Goal: Task Accomplishment & Management: Manage account settings

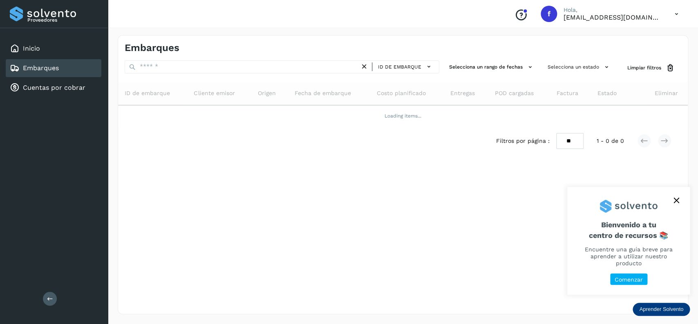
click at [232, 57] on div "Embarques ID de embarque Selecciona un rango de fechas Selecciona un estado Lim…" at bounding box center [403, 174] width 570 height 279
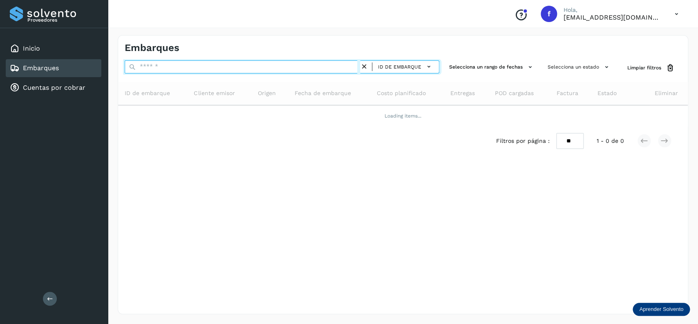
click at [227, 69] on input "text" at bounding box center [242, 66] width 235 height 13
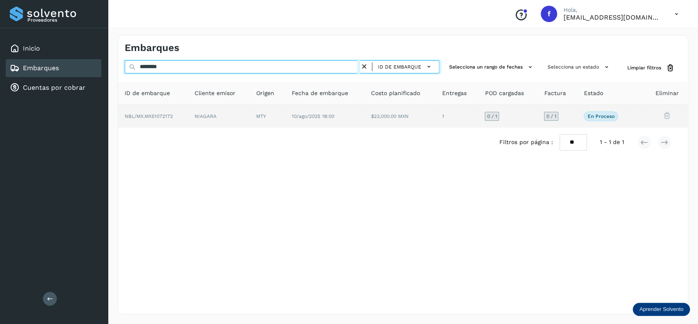
type input "********"
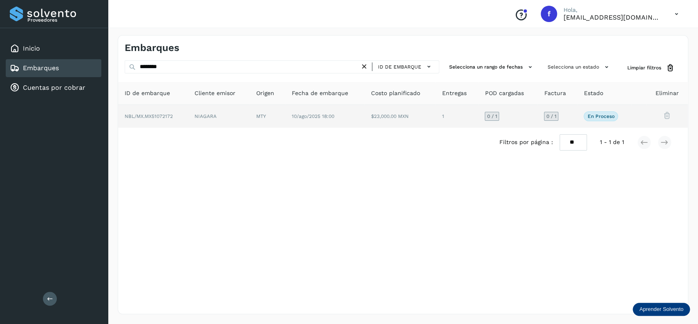
click at [435, 122] on td "$23,000.00 MXN" at bounding box center [456, 116] width 43 height 23
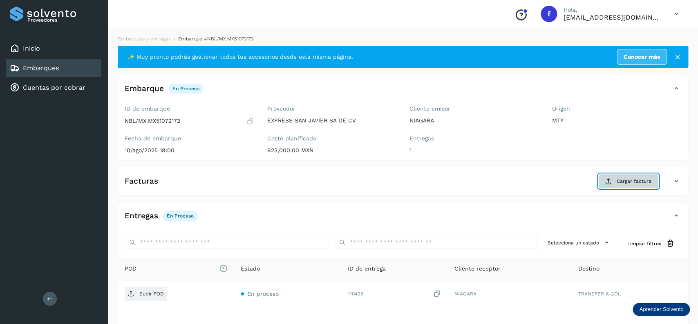
click at [619, 179] on span "Cargar factura" at bounding box center [633, 181] width 35 height 7
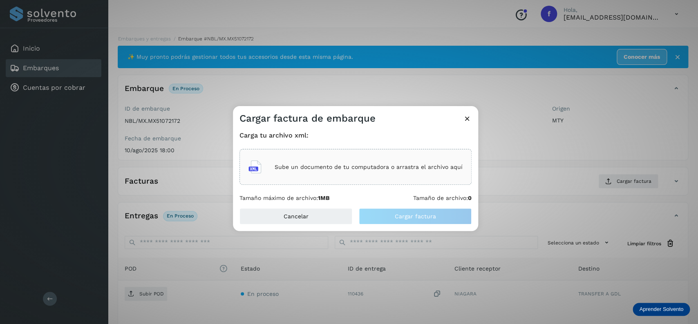
click at [272, 172] on div "Sube un documento de tu computadora o arrastra el archivo aquí" at bounding box center [355, 167] width 214 height 22
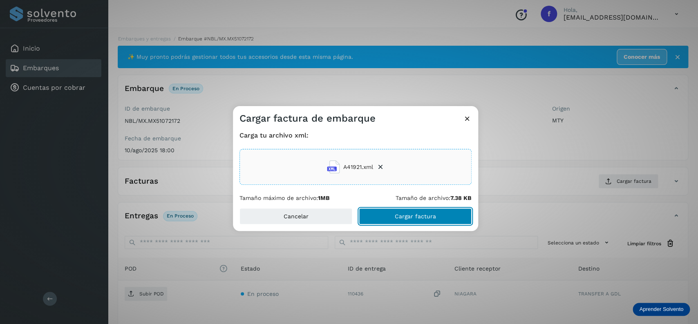
click at [414, 219] on span "Cargar factura" at bounding box center [415, 217] width 41 height 6
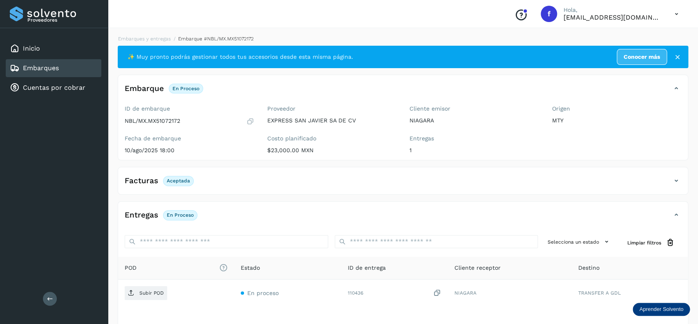
scroll to position [64, 0]
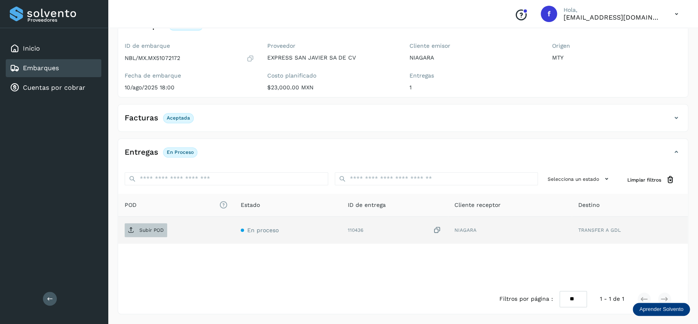
click at [157, 237] on button "Subir POD" at bounding box center [146, 230] width 42 height 14
click at [64, 58] on div "Inicio Embarques Cuentas por cobrar" at bounding box center [54, 68] width 108 height 80
click at [73, 68] on div "Embarques" at bounding box center [54, 68] width 96 height 18
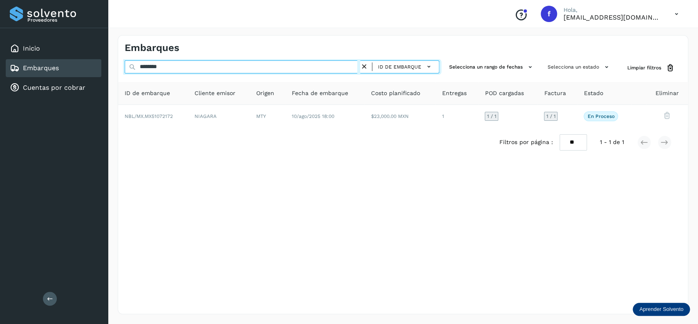
drag, startPoint x: 194, startPoint y: 66, endPoint x: 31, endPoint y: 69, distance: 163.4
click at [125, 69] on input "********" at bounding box center [242, 66] width 235 height 13
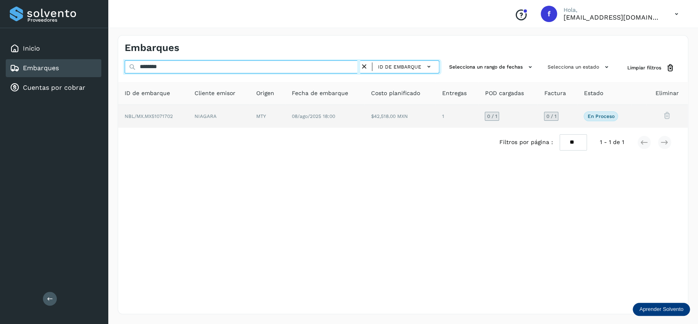
type input "********"
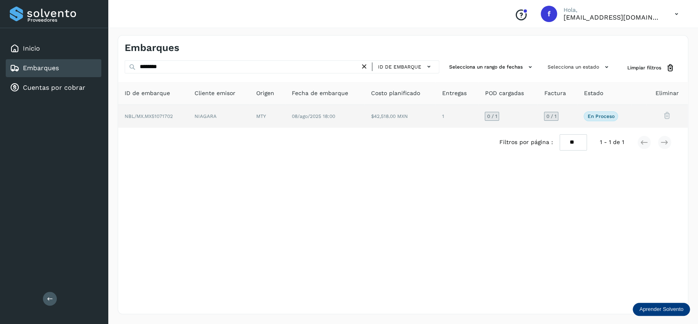
click at [435, 122] on td "$42,518.00 MXN" at bounding box center [456, 116] width 43 height 23
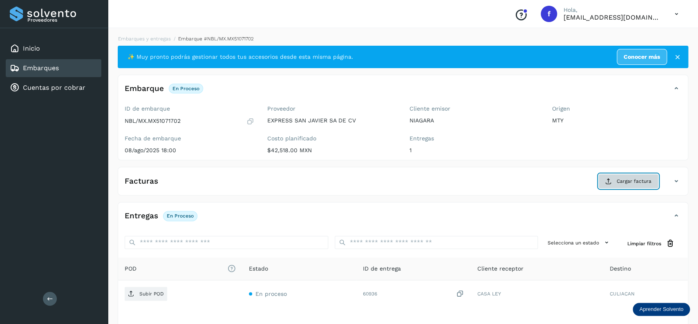
click at [633, 181] on span "Cargar factura" at bounding box center [633, 181] width 35 height 7
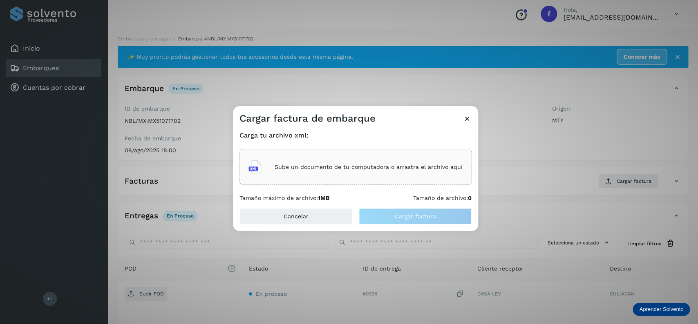
click at [438, 176] on div "Sube un documento de tu computadora o arrastra el archivo aquí" at bounding box center [355, 167] width 214 height 22
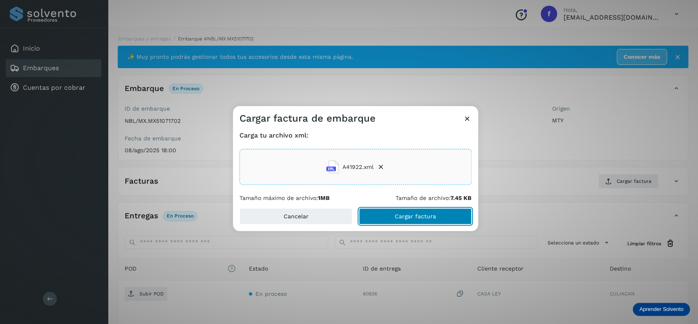
click at [376, 222] on button "Cargar factura" at bounding box center [415, 216] width 113 height 16
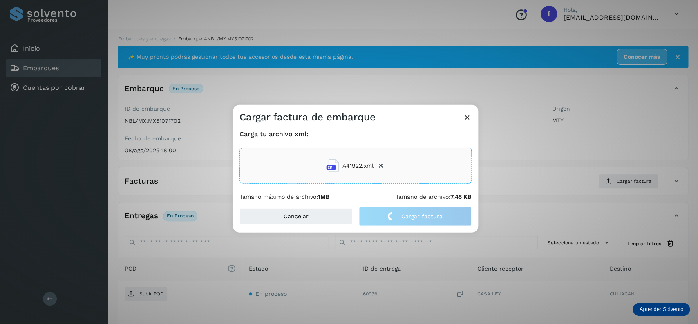
click at [153, 128] on div "Cargar factura de embarque Carga tu archivo xml: A41922.xml Tamaño máximo de ar…" at bounding box center [349, 162] width 698 height 324
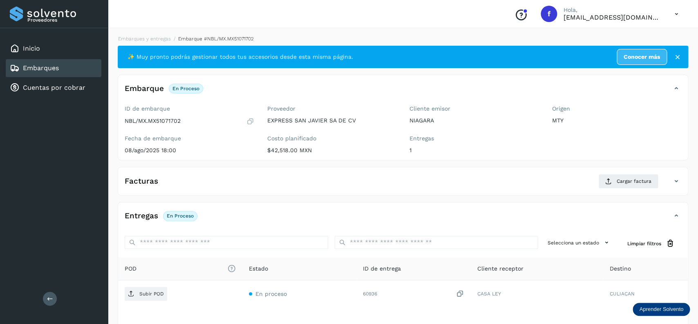
click at [319, 172] on div "Facturas Cargar factura Aún no has subido ninguna factura" at bounding box center [403, 181] width 570 height 29
click at [376, 191] on div "Facturas Cargar factura" at bounding box center [402, 184] width 569 height 21
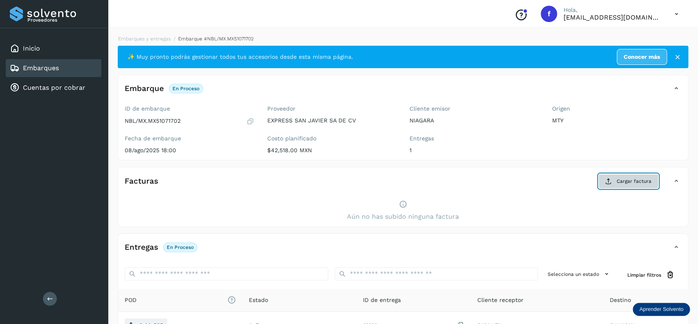
click at [645, 184] on span "Cargar factura" at bounding box center [633, 181] width 35 height 7
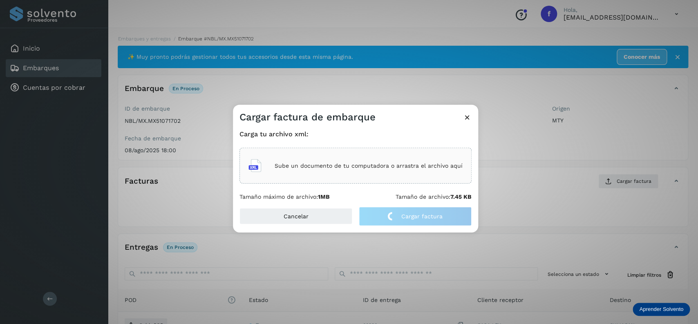
click at [330, 171] on div "Sube un documento de tu computadora o arrastra el archivo aquí" at bounding box center [355, 166] width 214 height 22
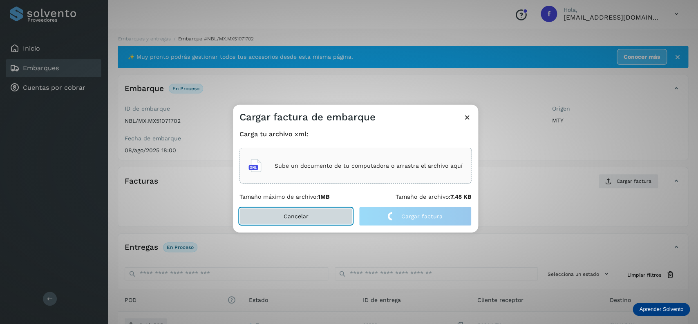
click at [284, 224] on button "Cancelar" at bounding box center [295, 216] width 113 height 16
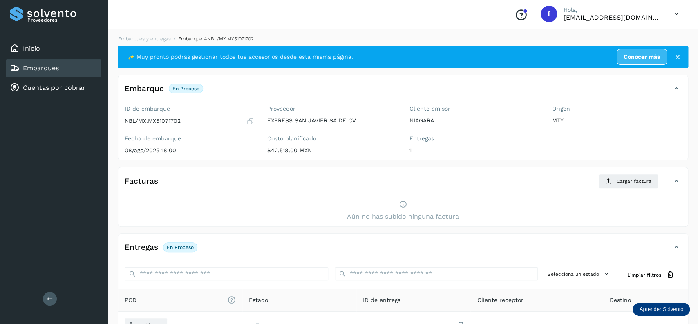
scroll to position [96, 0]
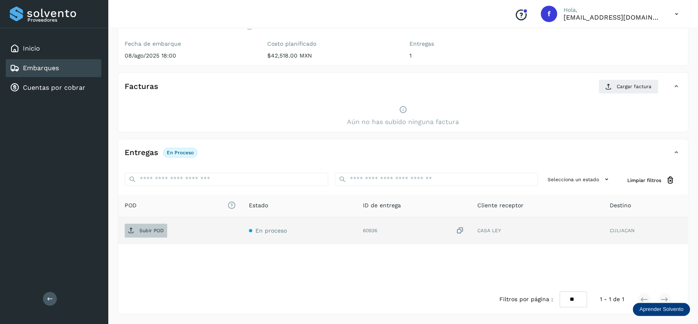
click at [141, 231] on p "Subir POD" at bounding box center [151, 231] width 25 height 6
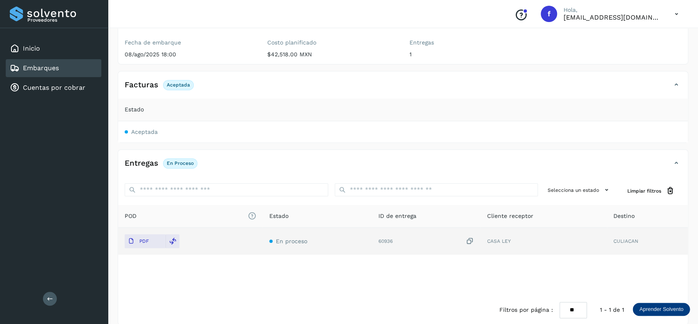
click at [53, 66] on link "Embarques" at bounding box center [41, 68] width 36 height 8
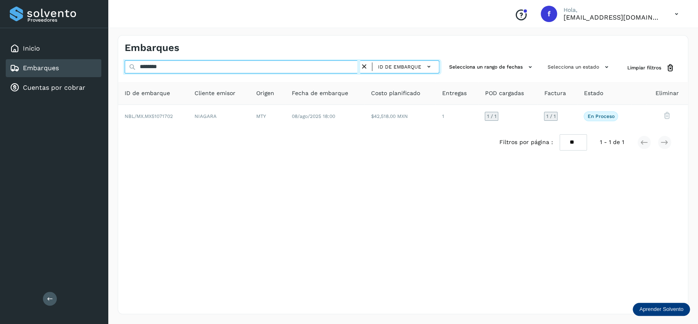
drag, startPoint x: 117, startPoint y: 68, endPoint x: 106, endPoint y: 68, distance: 11.0
click at [125, 68] on input "********" at bounding box center [242, 66] width 235 height 13
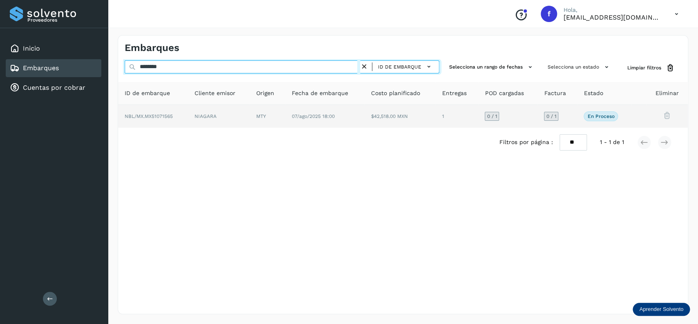
type input "********"
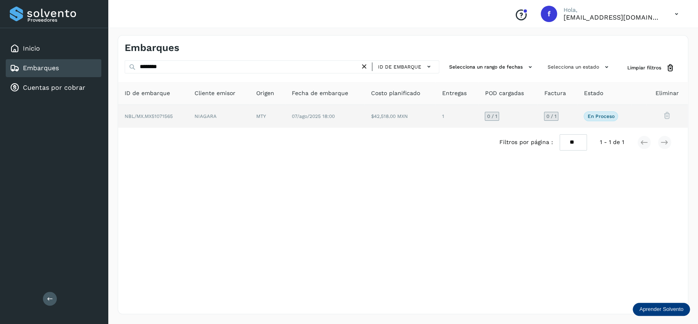
click at [250, 120] on td "NIAGARA" at bounding box center [268, 116] width 36 height 23
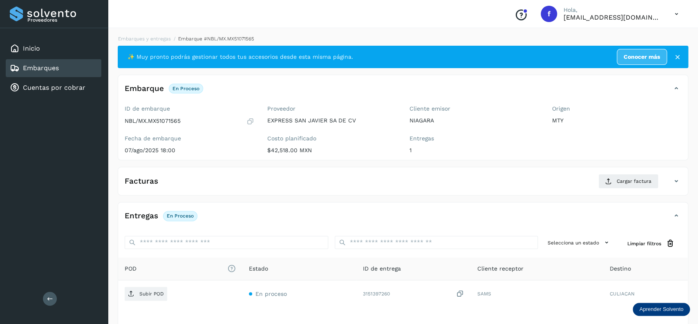
scroll to position [65, 0]
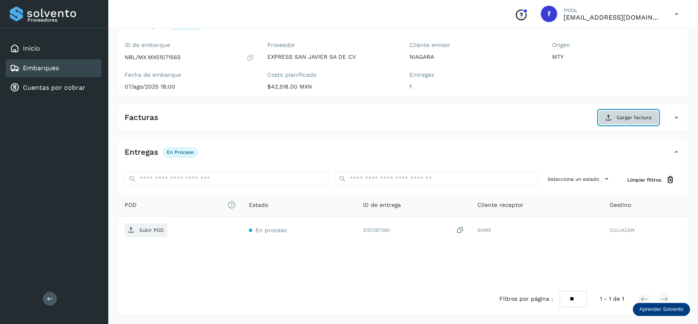
click at [606, 116] on icon at bounding box center [608, 117] width 7 height 7
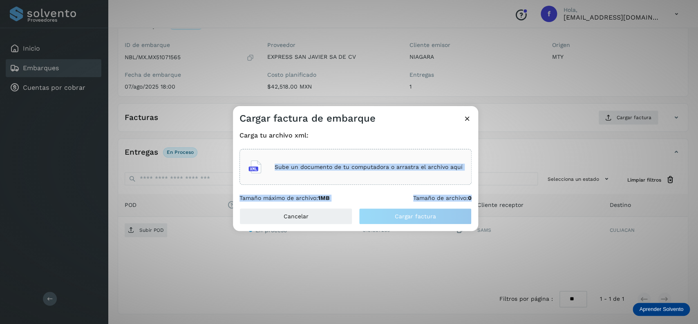
click at [270, 155] on div "Sube un documento de tu computadora o arrastra el archivo aquí" at bounding box center [355, 167] width 232 height 36
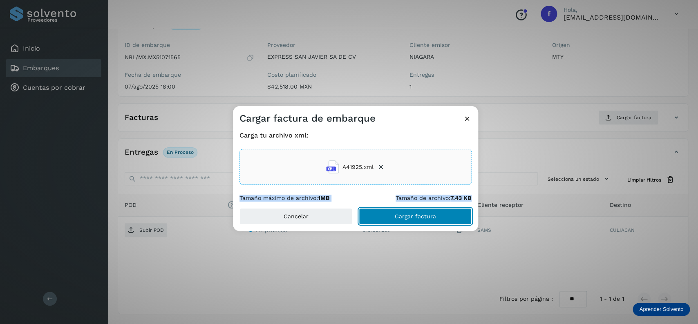
click at [398, 218] on span "Cargar factura" at bounding box center [415, 217] width 41 height 6
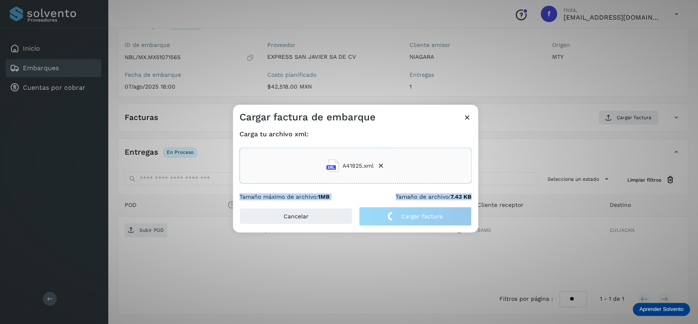
click at [339, 194] on div "Carga tu archivo xml: A41925.xml Tamaño máximo de archivo: 1MB Tamaño de archiv…" at bounding box center [355, 165] width 232 height 70
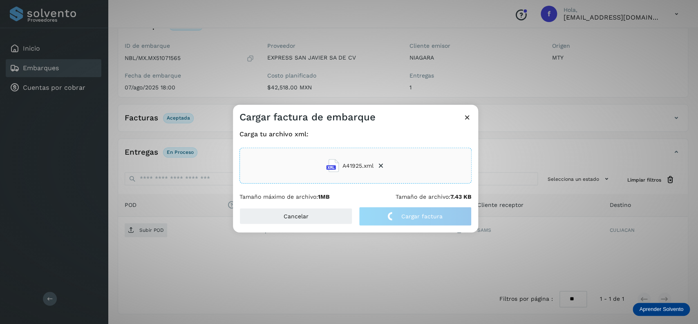
scroll to position [64, 0]
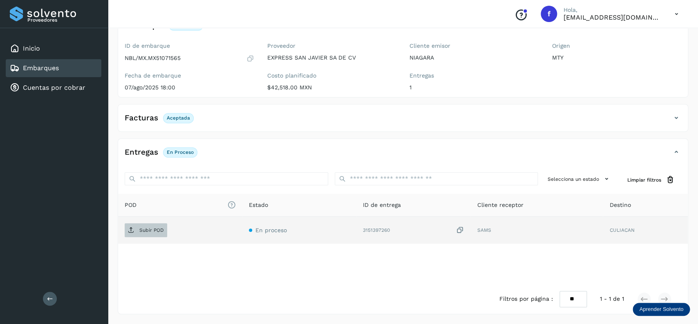
click at [156, 226] on span "Subir POD" at bounding box center [146, 230] width 42 height 13
click at [64, 67] on div "Embarques" at bounding box center [54, 68] width 96 height 18
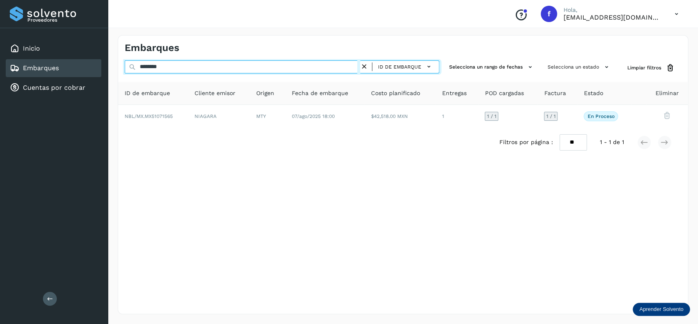
drag, startPoint x: 178, startPoint y: 64, endPoint x: 92, endPoint y: 63, distance: 86.2
click at [125, 63] on input "********" at bounding box center [242, 66] width 235 height 13
type input "********"
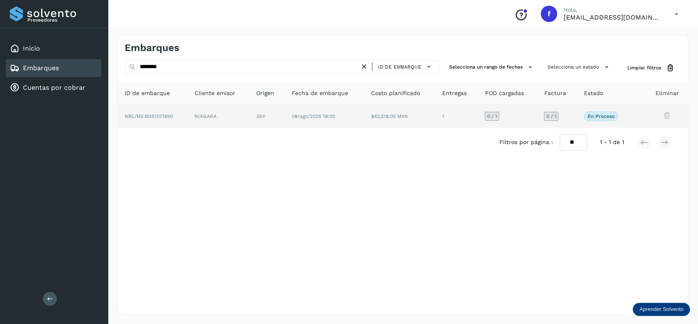
click at [364, 122] on td "08/ago/2025 18:00" at bounding box center [399, 116] width 71 height 23
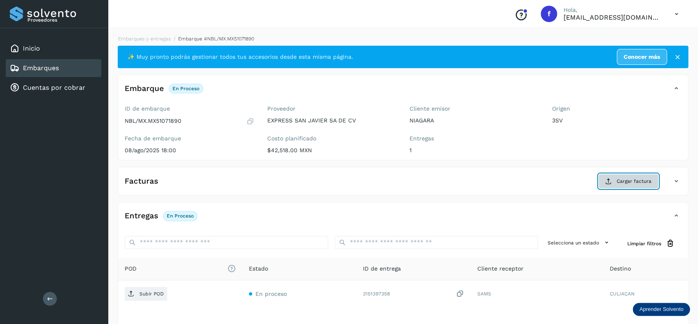
click at [639, 183] on span "Cargar factura" at bounding box center [633, 181] width 35 height 7
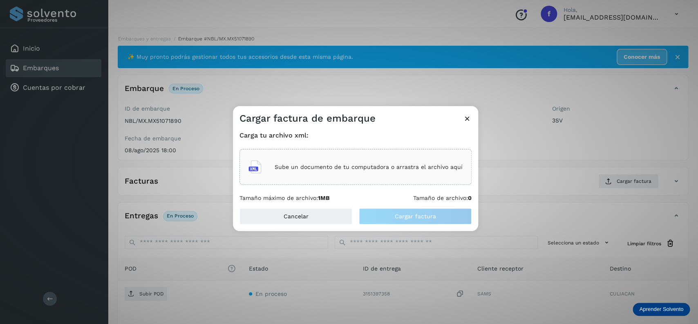
click at [431, 173] on div "Sube un documento de tu computadora o arrastra el archivo aquí" at bounding box center [355, 167] width 214 height 22
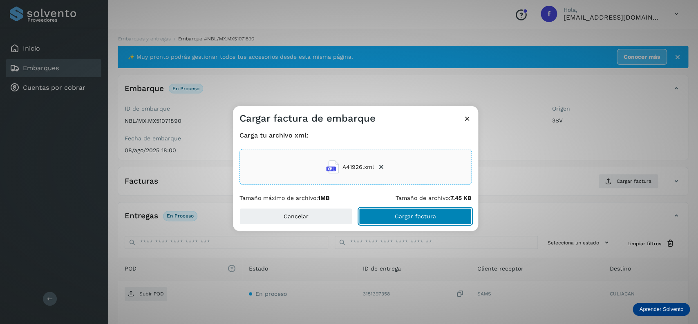
click at [384, 224] on button "Cargar factura" at bounding box center [415, 216] width 113 height 16
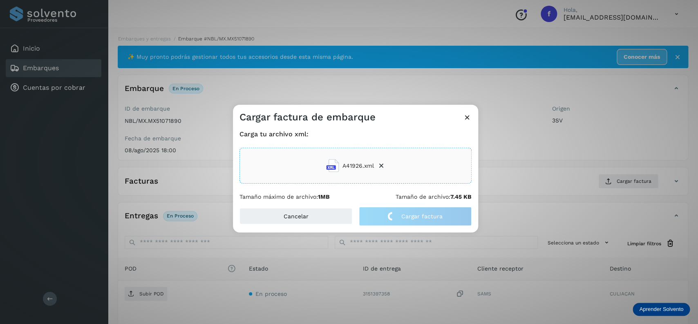
click at [296, 186] on div "Carga tu archivo xml: A41926.xml Tamaño máximo de archivo: 1MB Tamaño de archiv…" at bounding box center [355, 165] width 232 height 70
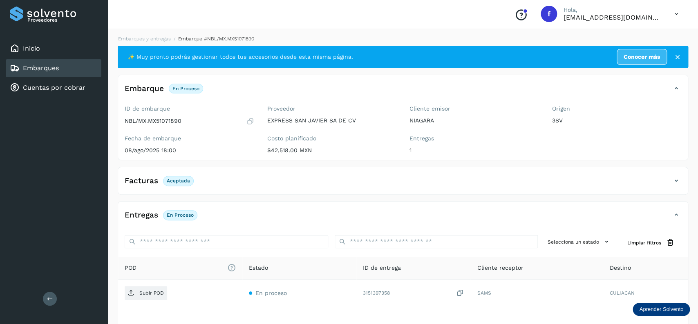
scroll to position [64, 0]
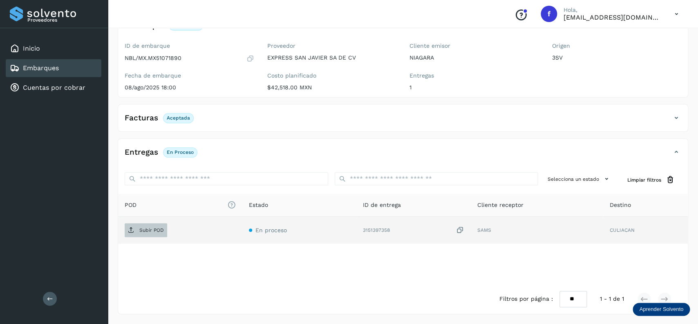
click at [148, 226] on span "Subir POD" at bounding box center [146, 230] width 42 height 13
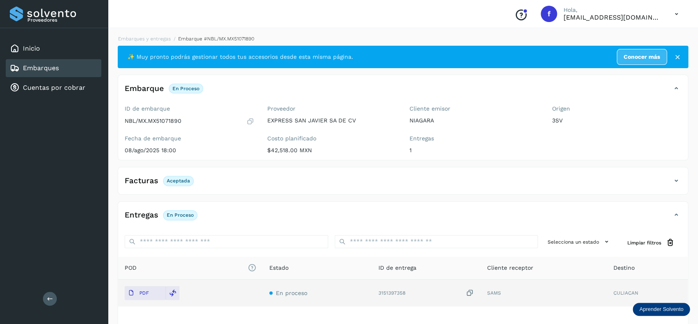
click at [67, 71] on div "Embarques" at bounding box center [54, 68] width 96 height 18
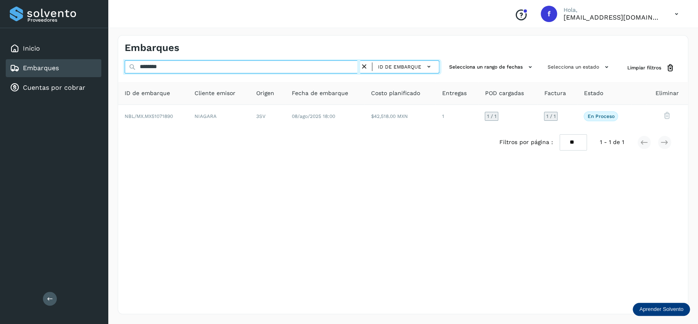
drag, startPoint x: 180, startPoint y: 65, endPoint x: 67, endPoint y: 70, distance: 112.9
click at [125, 70] on input "********" at bounding box center [242, 66] width 235 height 13
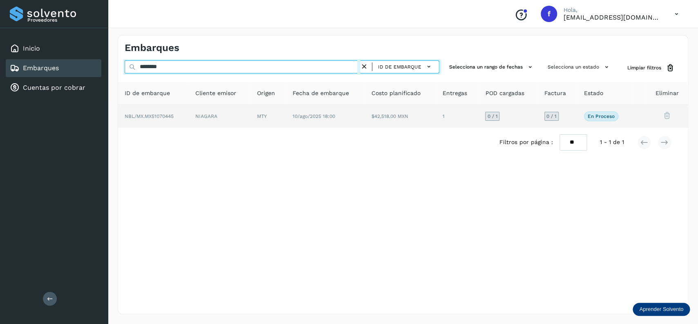
type input "********"
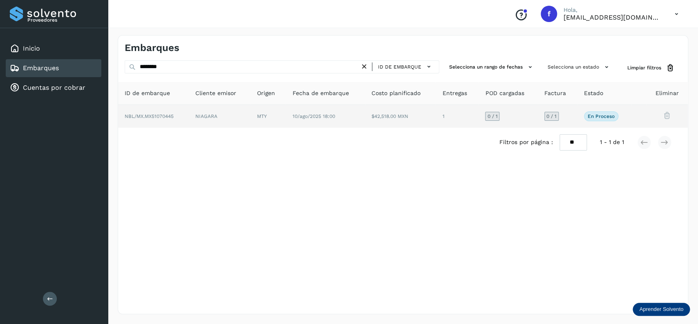
click at [365, 121] on td "10/ago/2025 18:00" at bounding box center [400, 116] width 71 height 23
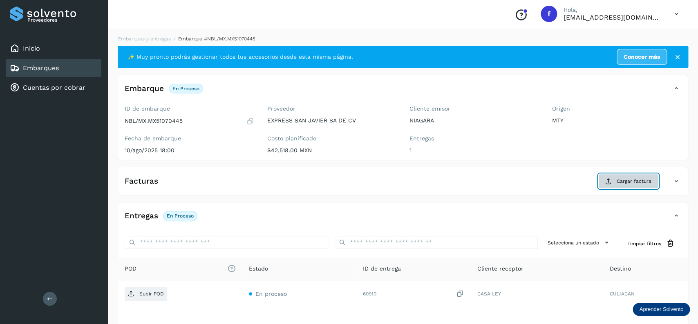
click at [607, 180] on icon at bounding box center [608, 181] width 7 height 7
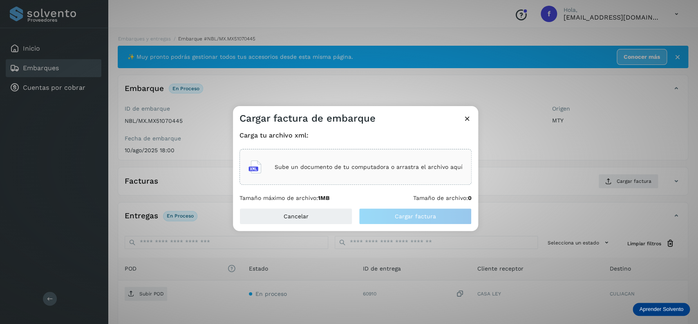
click at [418, 179] on div "Sube un documento de tu computadora o arrastra el archivo aquí" at bounding box center [355, 167] width 232 height 36
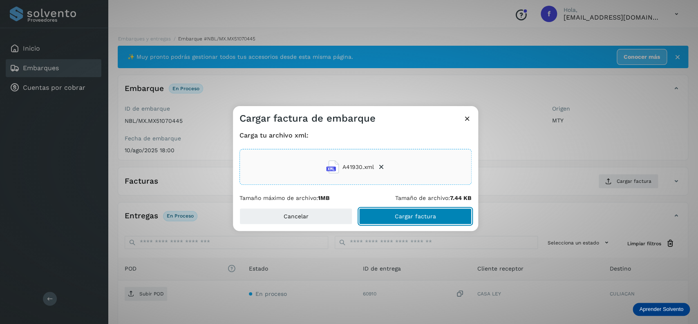
click at [383, 224] on button "Cargar factura" at bounding box center [415, 216] width 113 height 16
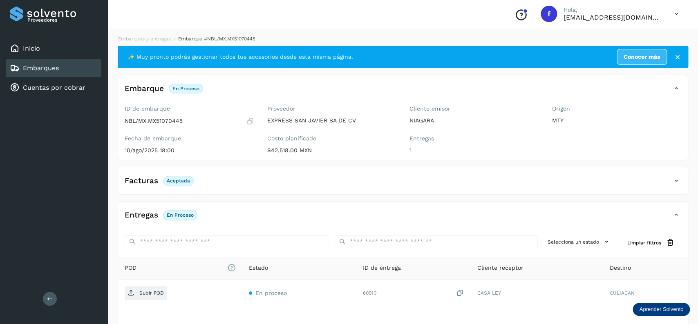
scroll to position [64, 0]
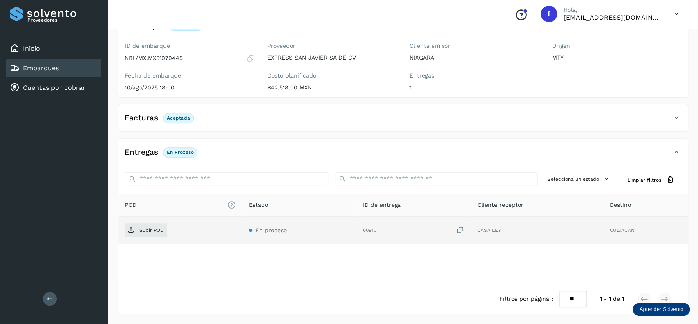
click at [242, 239] on td "Subir POD" at bounding box center [299, 230] width 114 height 27
click at [135, 225] on span "Subir POD" at bounding box center [146, 230] width 42 height 13
click at [56, 71] on div "Embarques" at bounding box center [34, 68] width 49 height 10
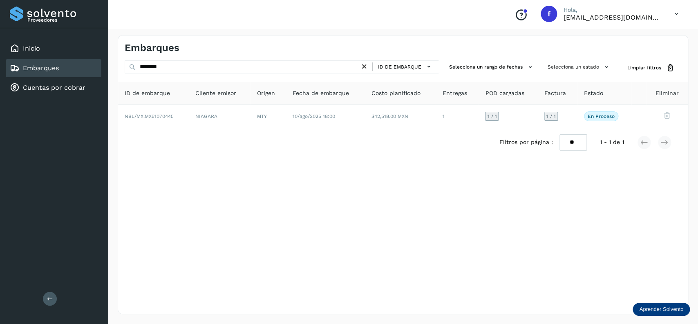
click at [367, 65] on icon at bounding box center [364, 67] width 9 height 9
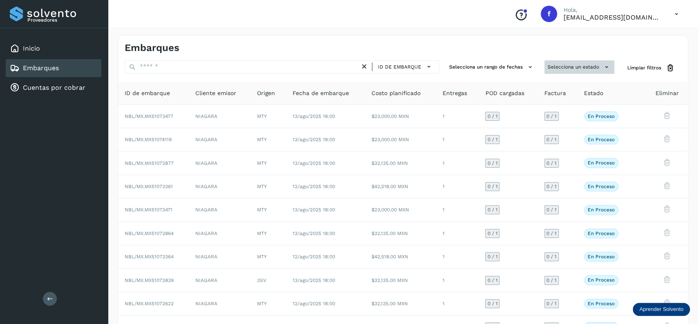
click at [556, 63] on button "Selecciona un estado" at bounding box center [579, 66] width 70 height 13
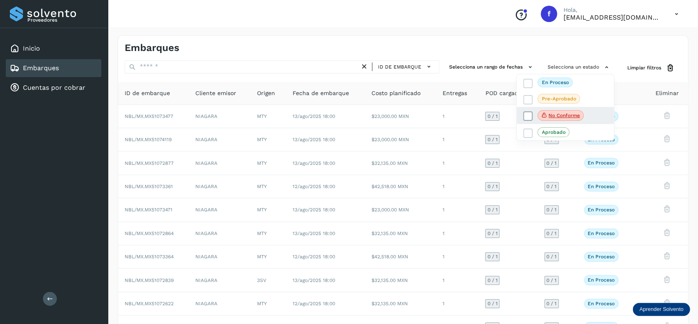
click at [527, 116] on icon at bounding box center [528, 116] width 8 height 8
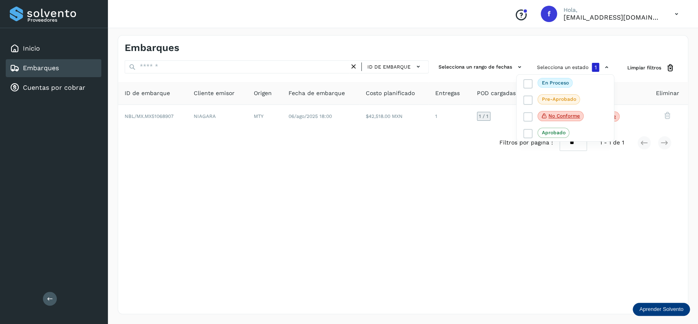
drag, startPoint x: 420, startPoint y: 180, endPoint x: 421, endPoint y: 172, distance: 7.8
click at [421, 181] on div at bounding box center [349, 162] width 698 height 324
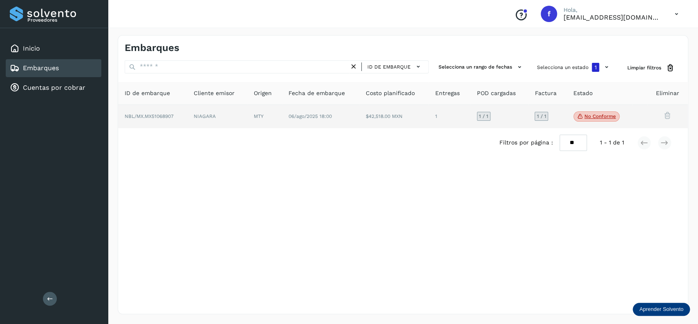
click at [632, 112] on td "No conforme Verifica el estado de la factura o entregas asociadas a este embarq…" at bounding box center [639, 117] width 15 height 24
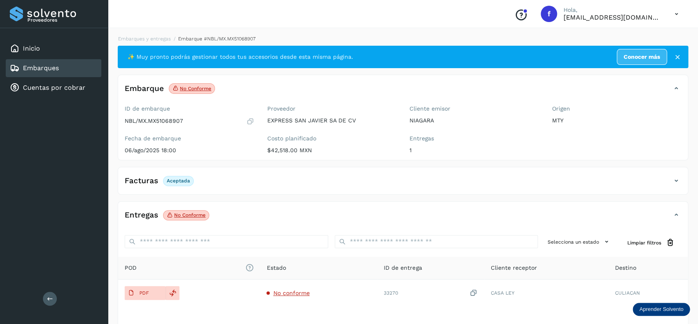
scroll to position [64, 0]
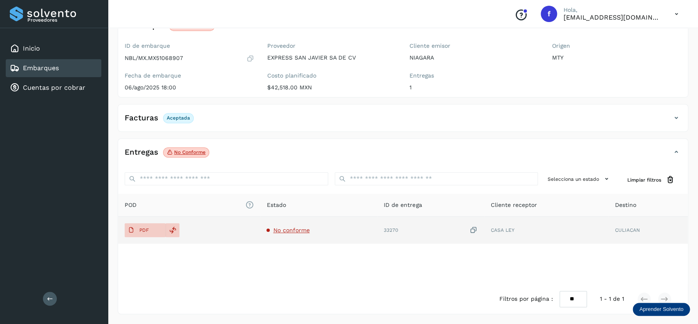
click at [377, 233] on td "No conforme" at bounding box center [430, 230] width 107 height 27
click at [292, 233] on span "No conforme" at bounding box center [291, 230] width 36 height 7
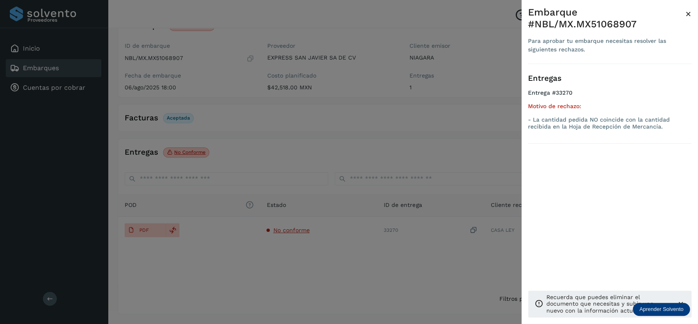
click at [318, 130] on div at bounding box center [349, 162] width 698 height 324
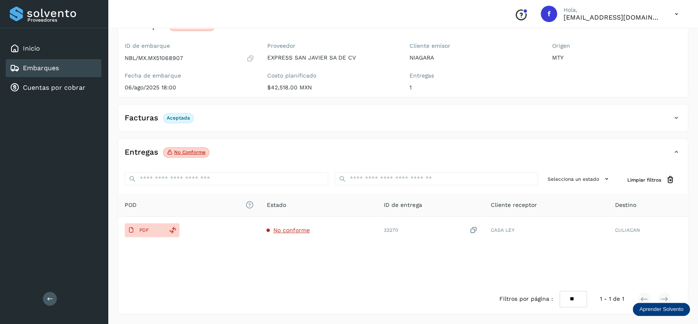
click at [92, 75] on div "Embarques" at bounding box center [54, 68] width 96 height 18
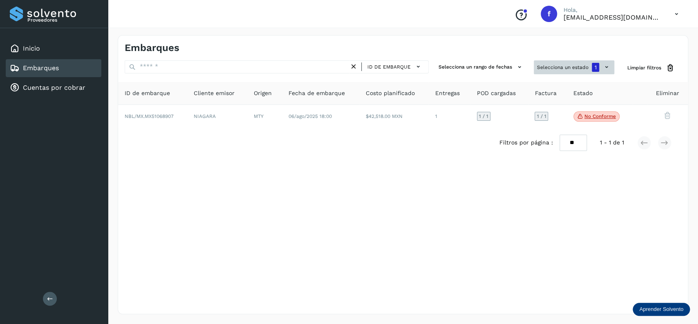
drag, startPoint x: 573, startPoint y: 65, endPoint x: 572, endPoint y: 71, distance: 5.9
click at [574, 67] on button "Selecciona un estado 1" at bounding box center [574, 67] width 80 height 14
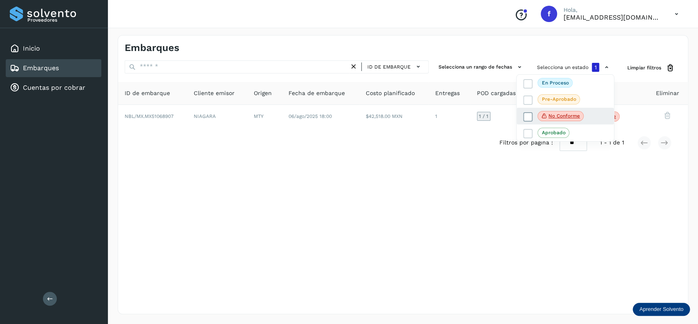
click at [529, 117] on icon at bounding box center [528, 117] width 8 height 8
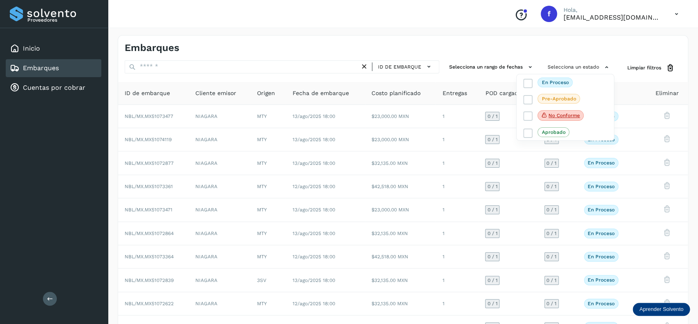
click at [218, 66] on div at bounding box center [349, 162] width 698 height 324
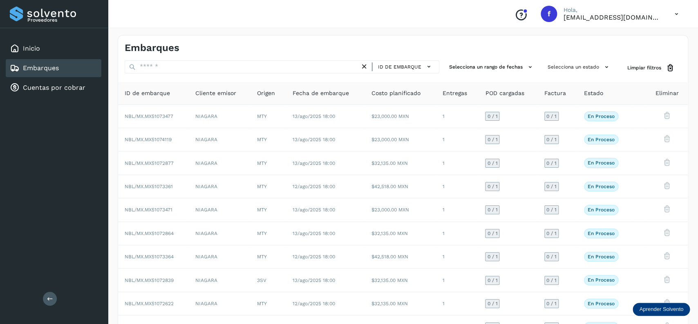
click at [218, 66] on div at bounding box center [349, 162] width 698 height 324
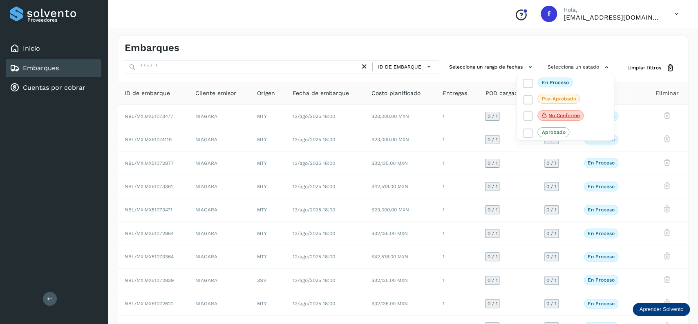
click at [218, 66] on div at bounding box center [349, 162] width 698 height 324
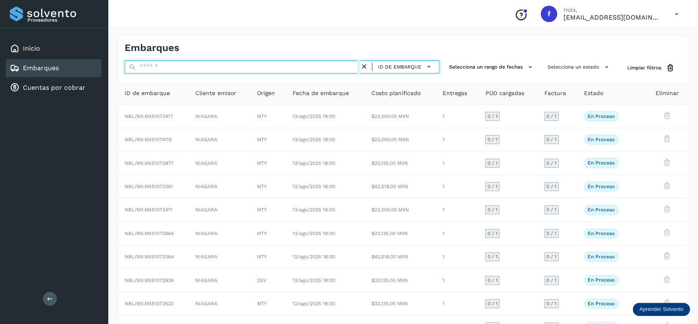
drag, startPoint x: 209, startPoint y: 65, endPoint x: 202, endPoint y: 67, distance: 6.7
click at [202, 67] on input "text" at bounding box center [242, 66] width 235 height 13
drag, startPoint x: 289, startPoint y: 73, endPoint x: 254, endPoint y: 73, distance: 35.5
click at [254, 73] on input "********" at bounding box center [242, 66] width 235 height 13
type input "********"
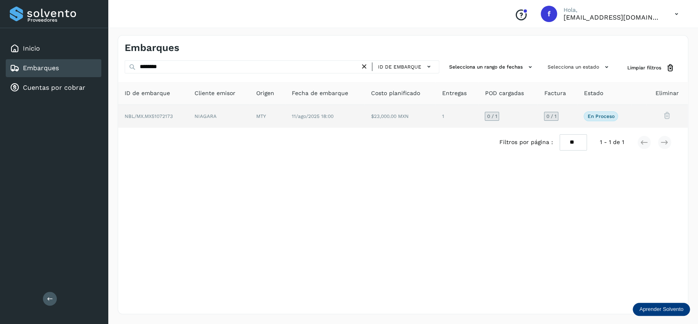
click at [435, 120] on td "$23,000.00 MXN" at bounding box center [456, 116] width 43 height 23
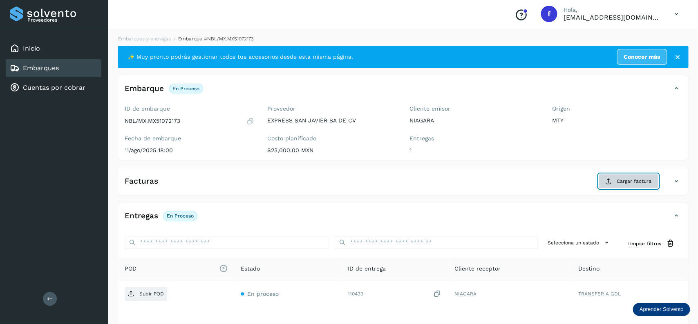
click at [632, 185] on span "Cargar factura" at bounding box center [633, 181] width 35 height 7
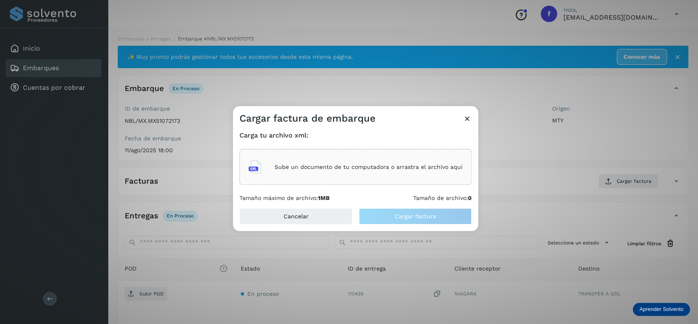
click at [335, 163] on div "Sube un documento de tu computadora o arrastra el archivo aquí" at bounding box center [355, 167] width 214 height 22
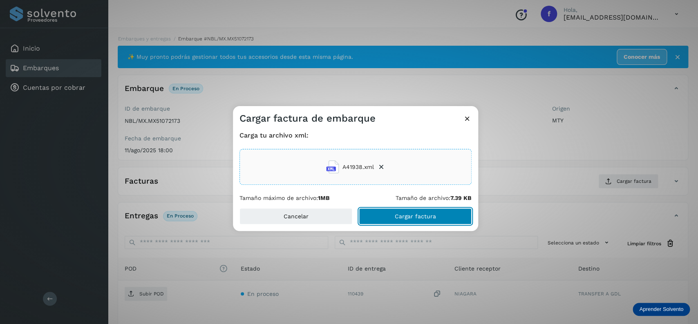
click at [417, 221] on button "Cargar factura" at bounding box center [415, 216] width 113 height 16
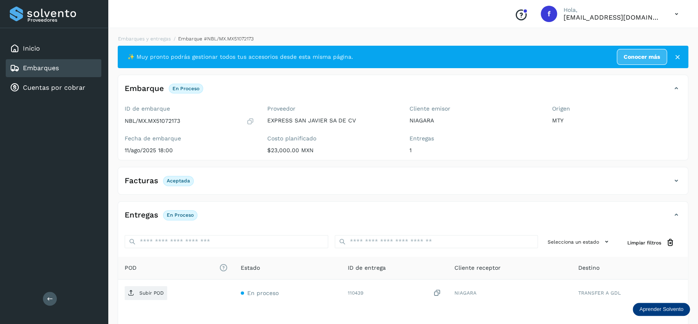
scroll to position [64, 0]
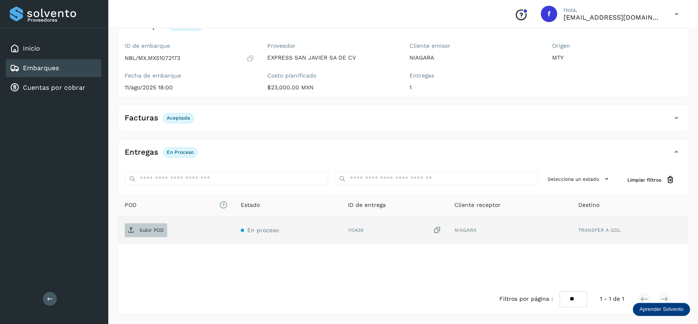
click at [145, 237] on span "Subir POD" at bounding box center [146, 230] width 42 height 13
click at [88, 66] on div "Embarques" at bounding box center [54, 68] width 96 height 18
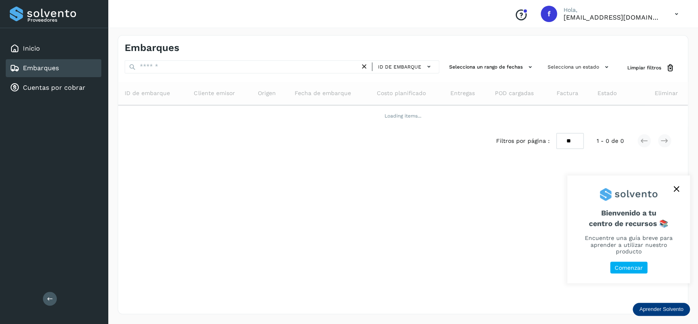
click at [75, 68] on div "Embarques" at bounding box center [54, 68] width 96 height 18
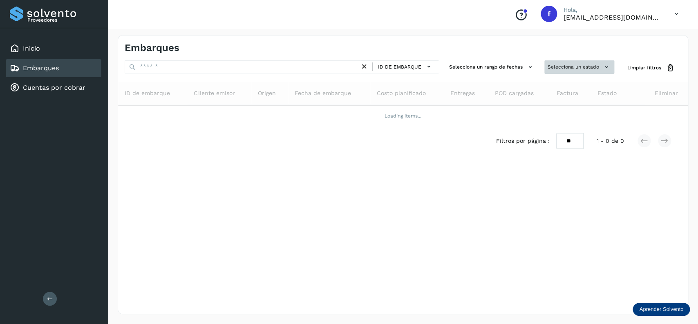
click at [562, 71] on button "Selecciona un estado" at bounding box center [579, 66] width 70 height 13
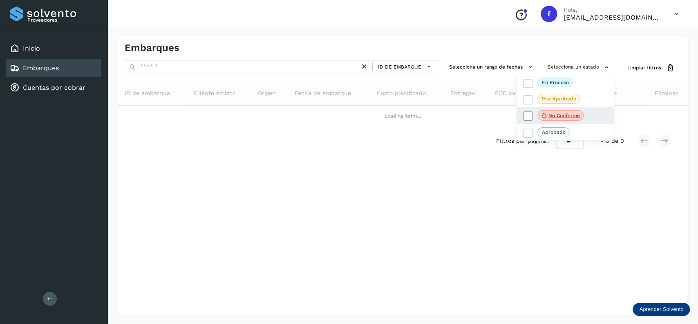
click at [524, 114] on span at bounding box center [527, 116] width 9 height 9
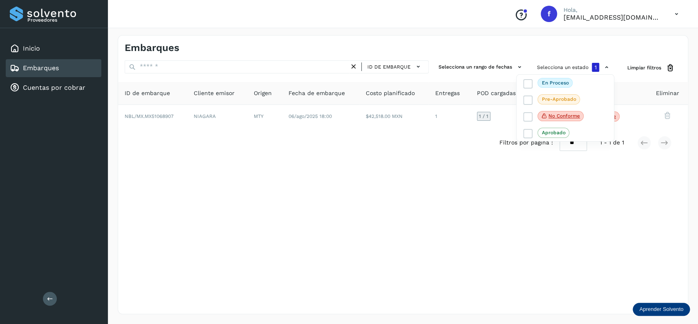
click at [364, 152] on div at bounding box center [349, 162] width 698 height 324
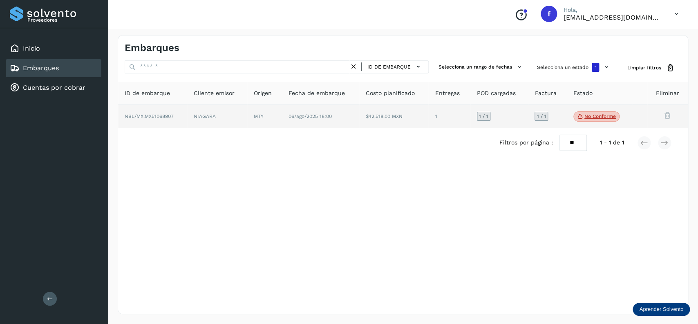
click at [605, 115] on p "No conforme" at bounding box center [599, 117] width 31 height 6
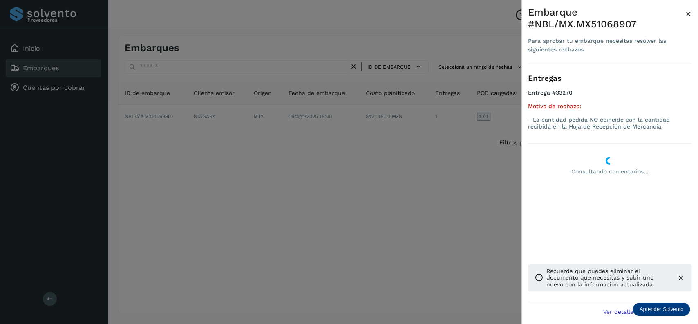
click at [448, 130] on div at bounding box center [349, 162] width 698 height 324
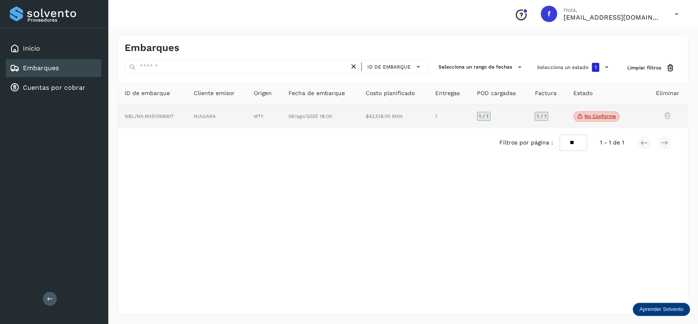
click at [586, 114] on span "No conforme" at bounding box center [596, 117] width 46 height 11
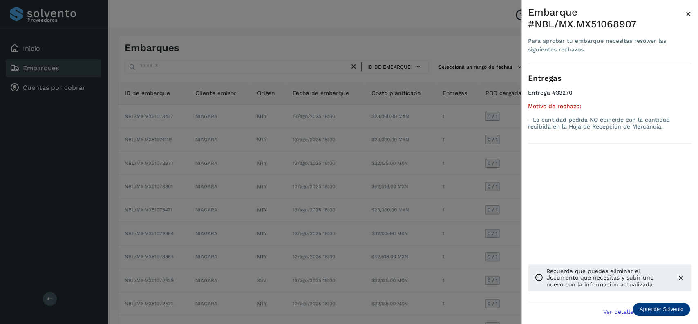
click at [318, 155] on div at bounding box center [349, 162] width 698 height 324
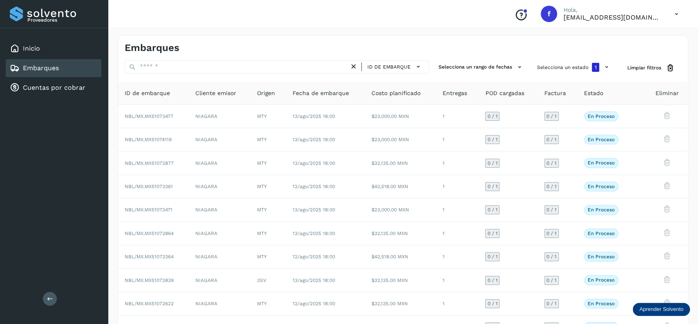
click at [556, 75] on div "Selecciona un estado 1" at bounding box center [574, 67] width 80 height 15
click at [556, 73] on button "Selecciona un estado 1" at bounding box center [574, 67] width 80 height 14
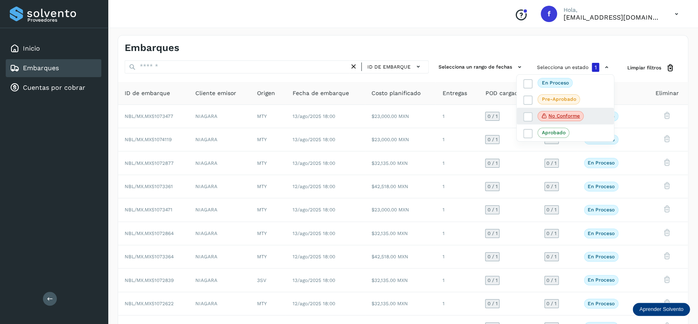
click at [522, 118] on div "No conforme" at bounding box center [564, 116] width 97 height 17
click at [529, 117] on icon at bounding box center [528, 117] width 8 height 8
click at [526, 84] on icon at bounding box center [528, 83] width 8 height 8
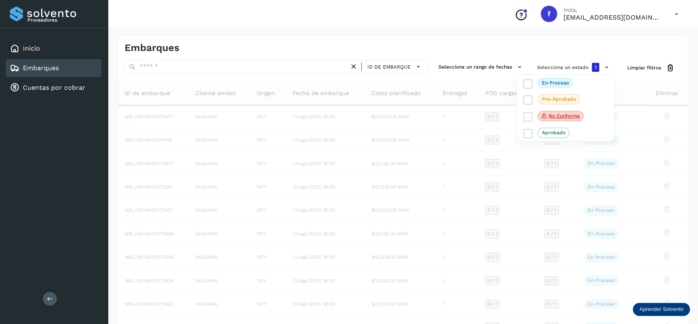
click at [485, 37] on div at bounding box center [349, 162] width 698 height 324
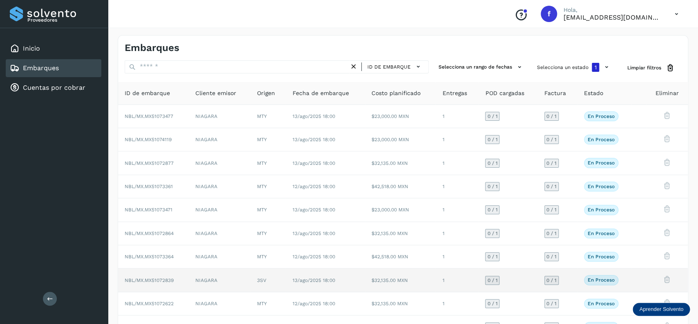
scroll to position [57, 0]
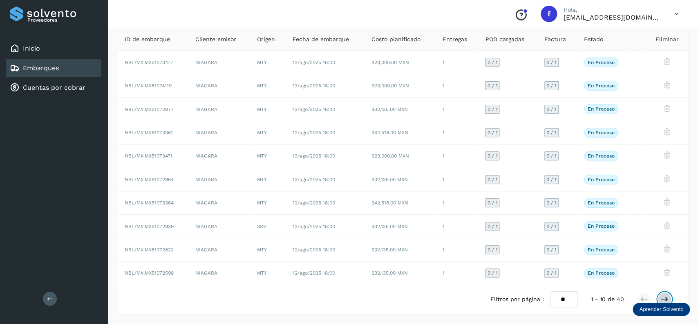
click at [661, 296] on icon at bounding box center [664, 299] width 8 height 8
click at [645, 294] on button at bounding box center [644, 300] width 14 height 14
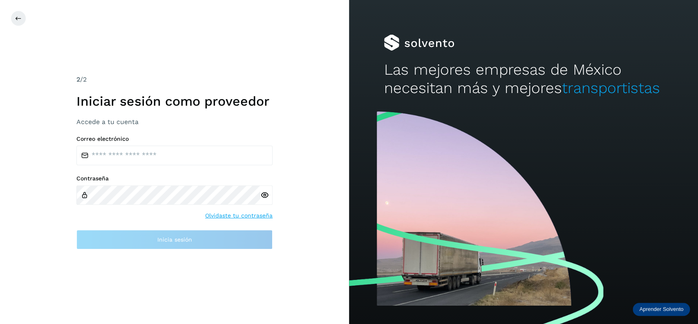
type input "**********"
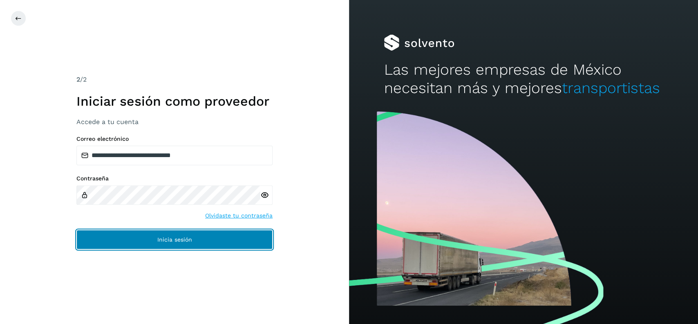
click at [186, 245] on button "Inicia sesión" at bounding box center [174, 240] width 196 height 20
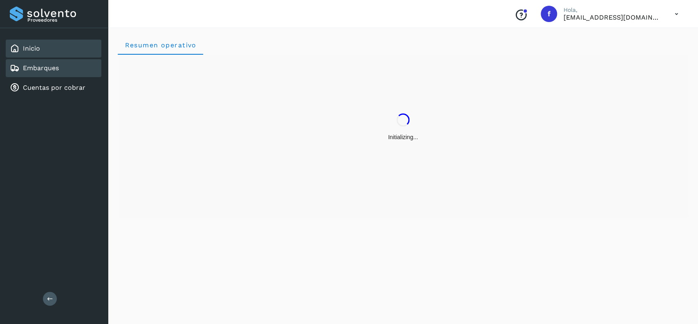
click at [71, 63] on div "Embarques" at bounding box center [54, 68] width 96 height 18
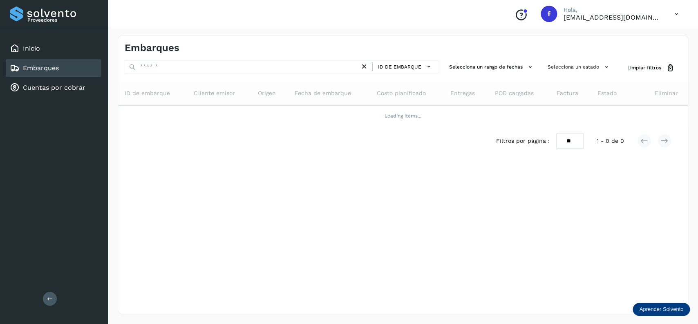
click at [209, 44] on div "Embarques" at bounding box center [264, 48] width 278 height 12
click at [210, 62] on div "Embarques ID de embarque Selecciona un rango de fechas Selecciona un estado Lim…" at bounding box center [403, 174] width 570 height 279
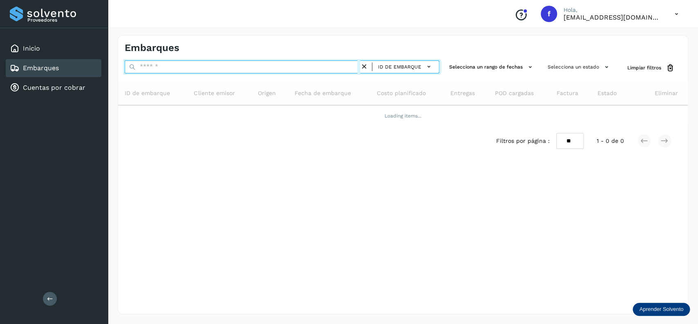
click at [210, 62] on input "text" at bounding box center [242, 66] width 235 height 13
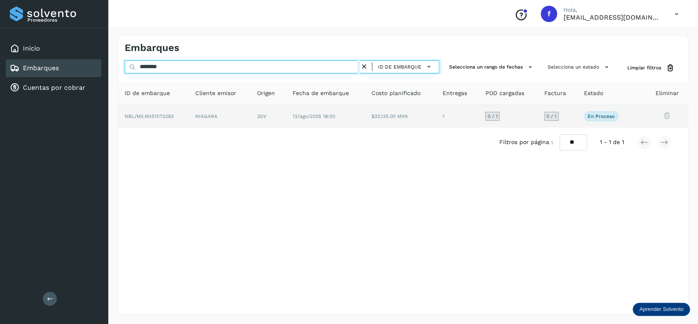
type input "********"
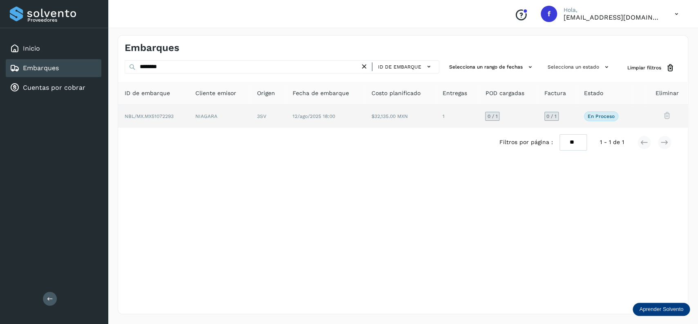
click at [365, 125] on td "12/ago/2025 18:00" at bounding box center [400, 116] width 71 height 23
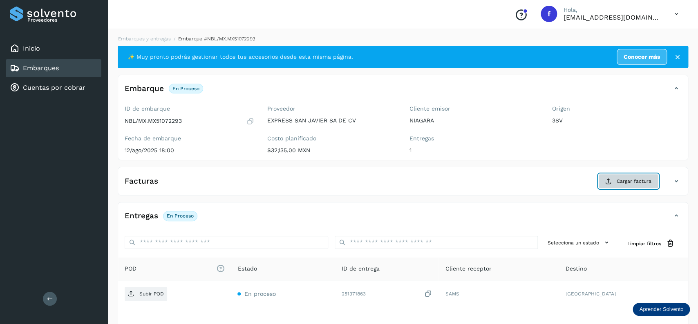
click at [605, 180] on button "Cargar factura" at bounding box center [628, 181] width 60 height 15
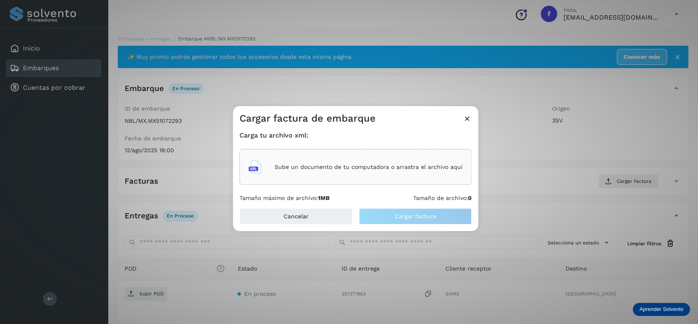
click at [379, 175] on div "Sube un documento de tu computadora o arrastra el archivo aquí" at bounding box center [355, 167] width 214 height 22
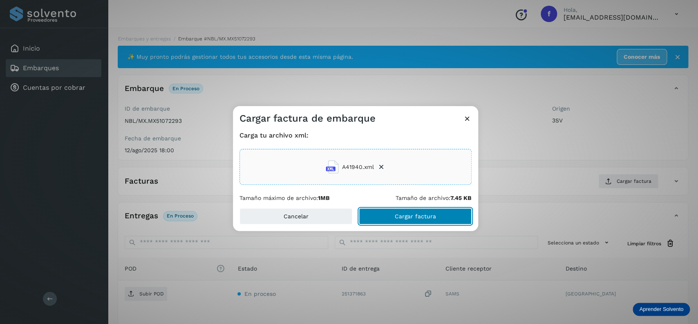
click at [398, 215] on span "Cargar factura" at bounding box center [415, 217] width 41 height 6
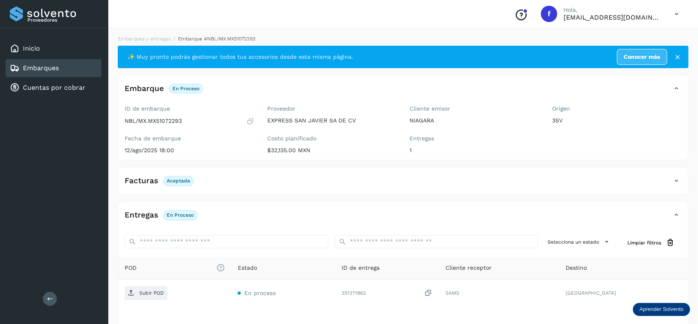
scroll to position [64, 0]
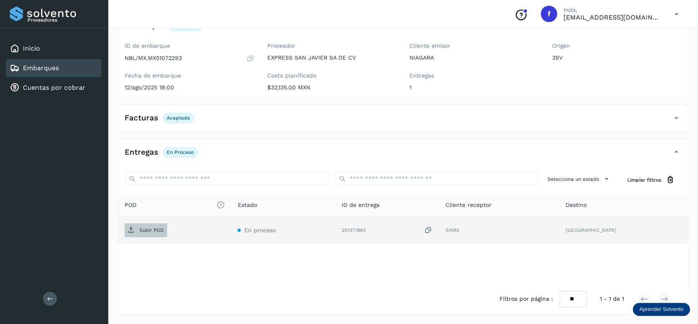
click at [141, 234] on span "Subir POD" at bounding box center [146, 230] width 42 height 13
click at [84, 66] on div "Embarques" at bounding box center [54, 68] width 96 height 18
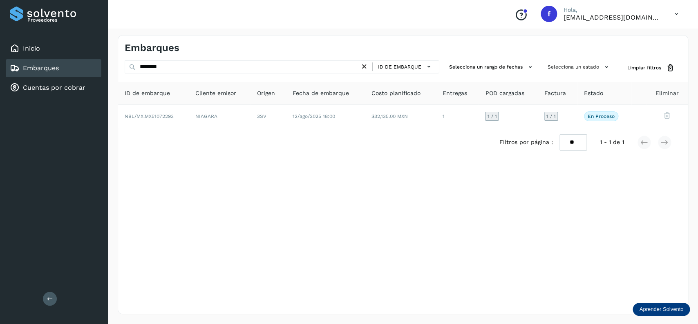
click at [364, 69] on icon at bounding box center [364, 67] width 9 height 9
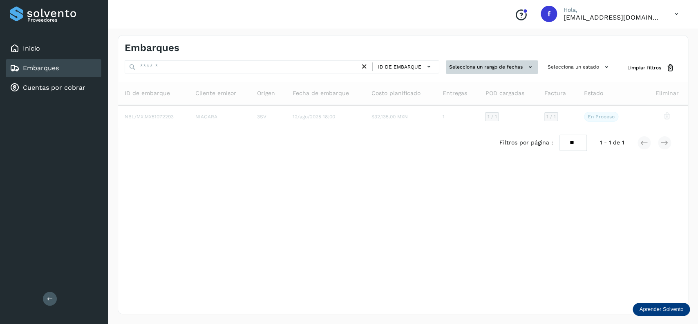
click at [482, 71] on button "Selecciona un rango de fechas" at bounding box center [492, 66] width 92 height 13
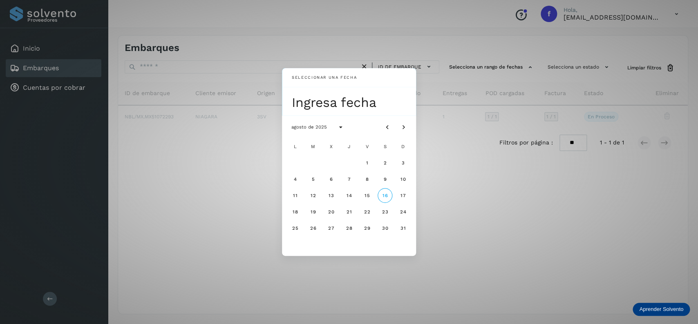
click at [509, 100] on div "Seleccionar una fecha Ingresa fecha agosto de 2025 L M X J V S D 1 2 3 4 5 6 7 …" at bounding box center [349, 162] width 698 height 324
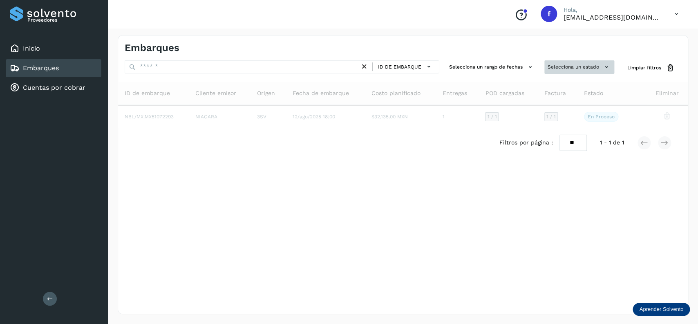
click at [560, 69] on button "Selecciona un estado" at bounding box center [579, 66] width 70 height 13
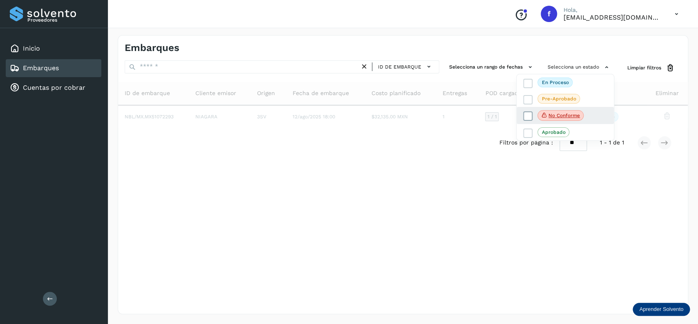
click at [531, 112] on span at bounding box center [527, 116] width 9 height 9
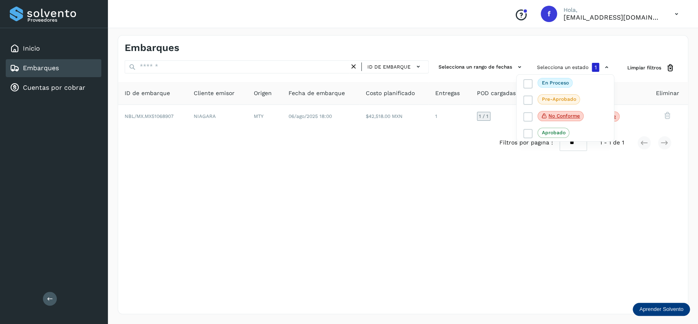
click at [322, 169] on div at bounding box center [349, 162] width 698 height 324
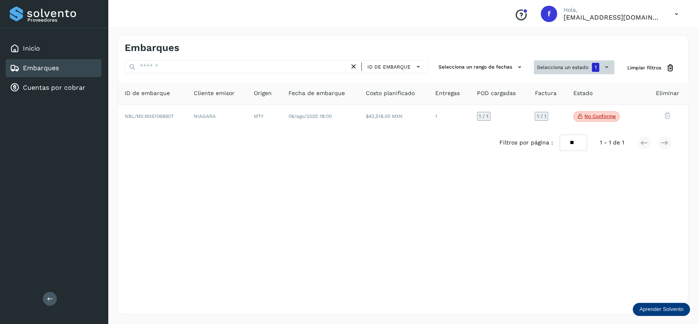
click at [548, 74] on button "Selecciona un estado 1" at bounding box center [574, 67] width 80 height 14
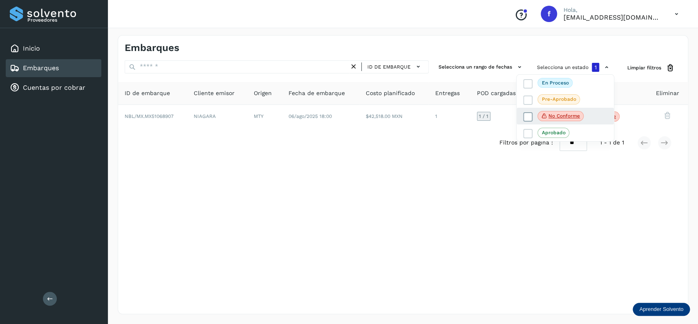
click at [527, 119] on icon at bounding box center [528, 117] width 8 height 8
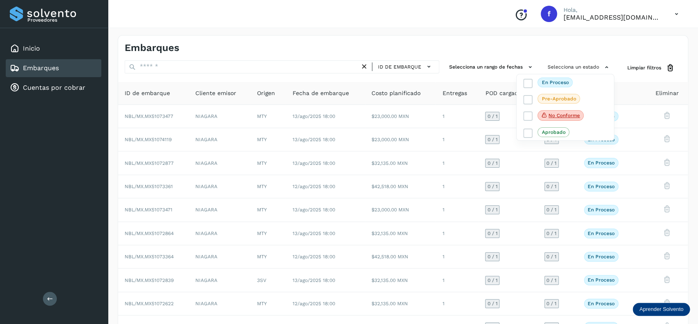
click at [246, 71] on div at bounding box center [349, 162] width 698 height 324
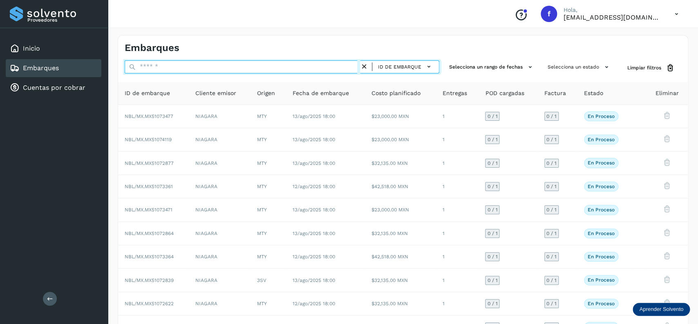
click at [246, 64] on input "text" at bounding box center [242, 66] width 235 height 13
drag, startPoint x: 182, startPoint y: 66, endPoint x: 90, endPoint y: 57, distance: 92.4
click at [125, 64] on input "********" at bounding box center [242, 66] width 235 height 13
drag, startPoint x: 196, startPoint y: 70, endPoint x: 109, endPoint y: 59, distance: 87.7
click at [125, 60] on input "********" at bounding box center [242, 66] width 235 height 13
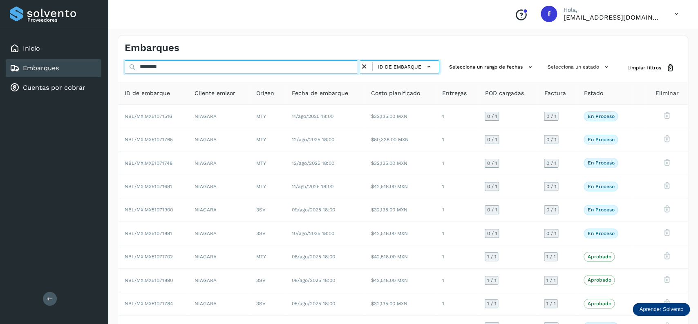
drag, startPoint x: 188, startPoint y: 69, endPoint x: 89, endPoint y: 78, distance: 98.9
click at [125, 74] on input "********" at bounding box center [242, 66] width 235 height 13
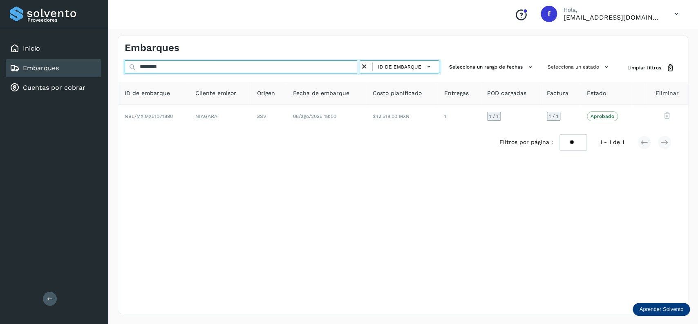
drag, startPoint x: 170, startPoint y: 65, endPoint x: 109, endPoint y: 72, distance: 61.2
click at [125, 72] on input "********" at bounding box center [242, 66] width 235 height 13
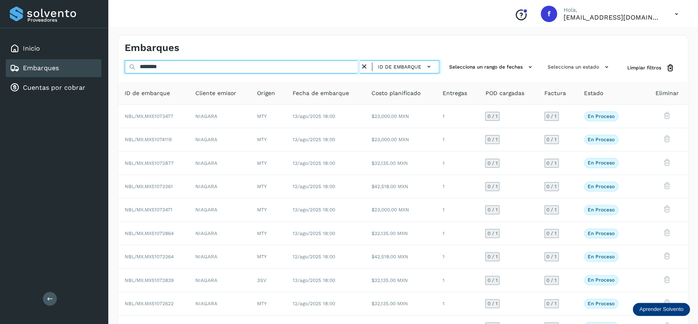
drag, startPoint x: 165, startPoint y: 69, endPoint x: 100, endPoint y: 72, distance: 64.6
click at [125, 72] on input "********" at bounding box center [242, 66] width 235 height 13
drag, startPoint x: 177, startPoint y: 65, endPoint x: 94, endPoint y: 64, distance: 82.5
click at [125, 64] on input "********" at bounding box center [242, 66] width 235 height 13
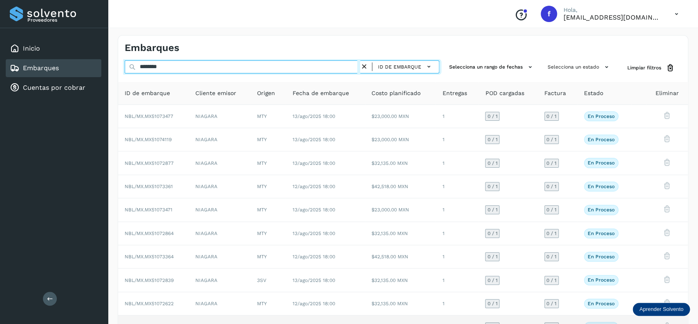
type input "********"
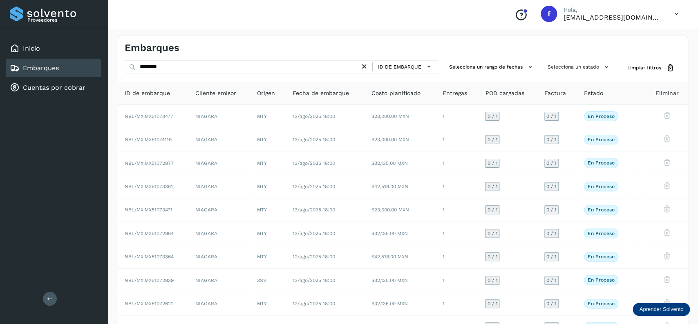
click at [367, 65] on icon at bounding box center [364, 67] width 9 height 9
